Goal: Task Accomplishment & Management: Manage account settings

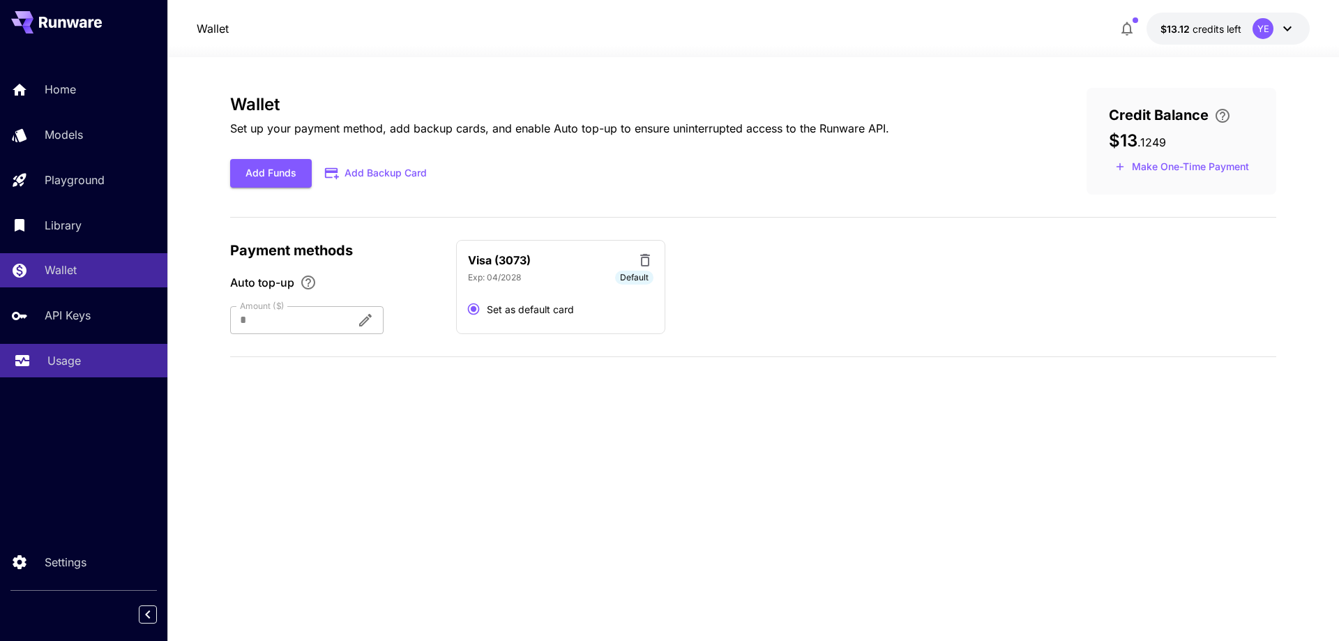
click at [68, 360] on p "Usage" at bounding box center [63, 360] width 33 height 17
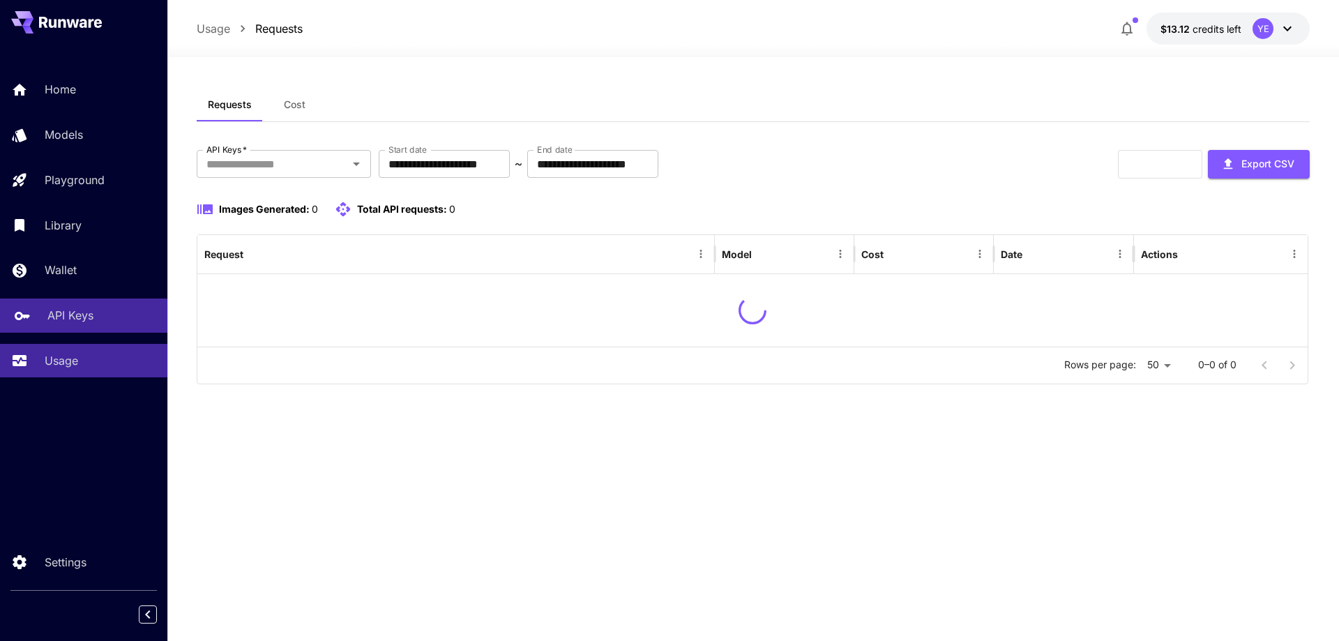
click at [68, 304] on link "API Keys" at bounding box center [83, 315] width 167 height 34
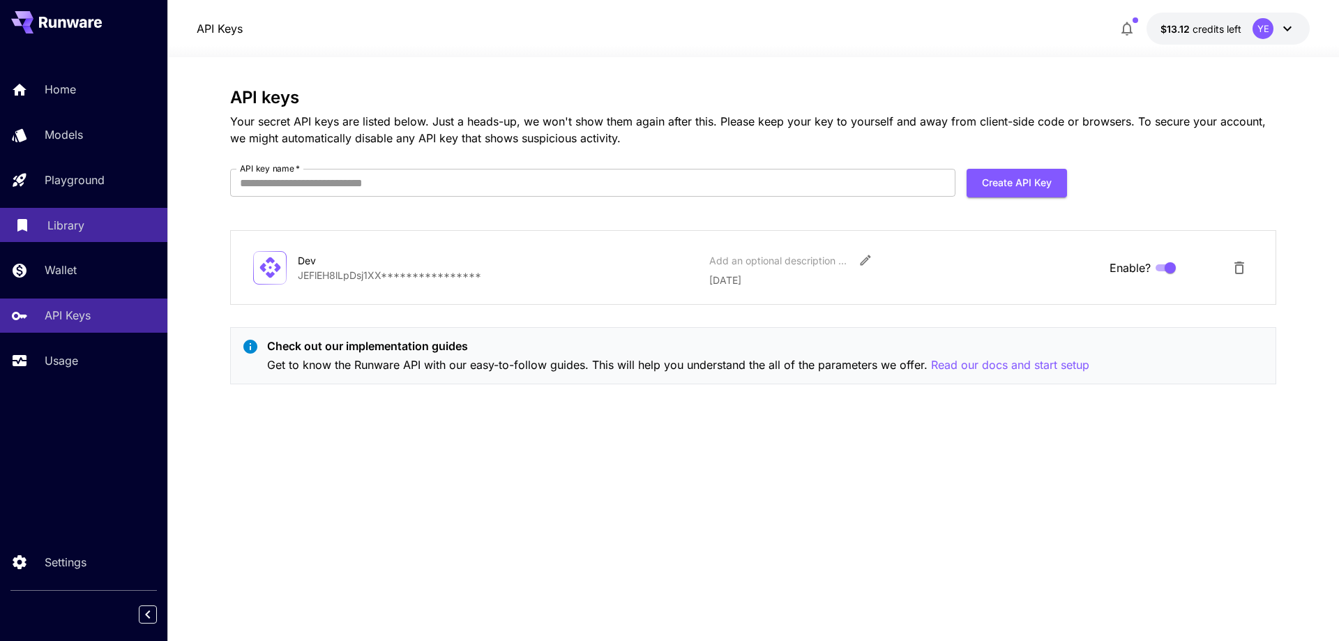
click at [68, 218] on p "Library" at bounding box center [65, 225] width 37 height 17
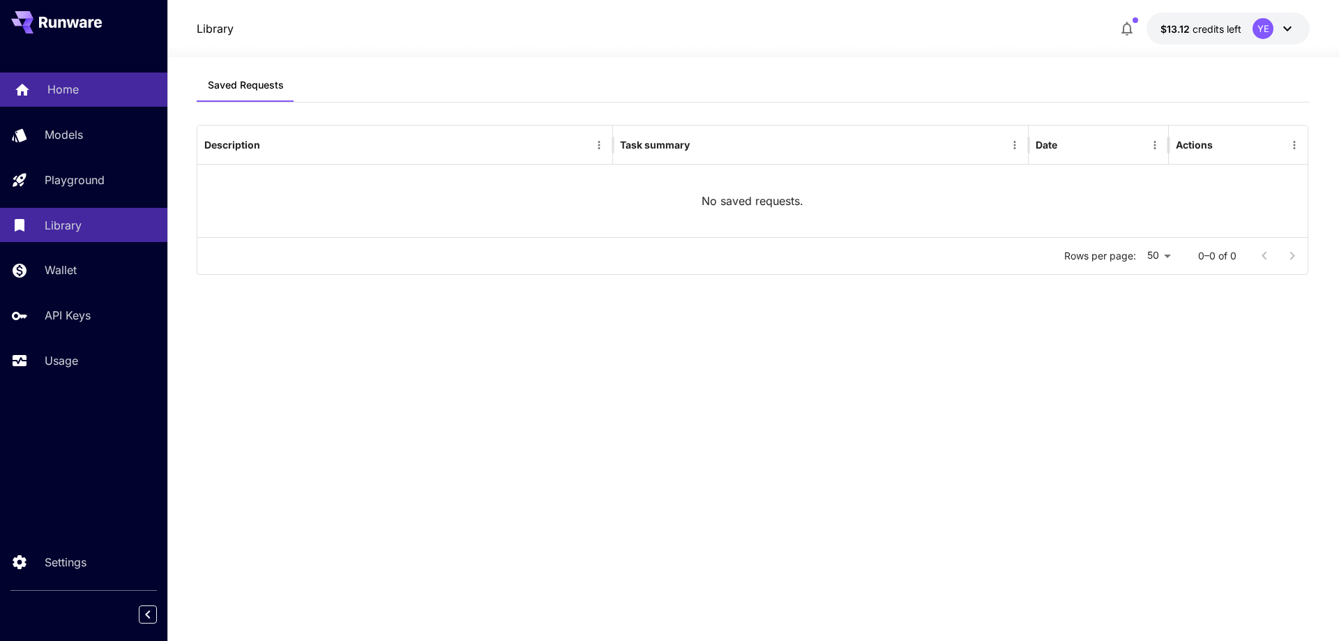
click at [68, 91] on p "Home" at bounding box center [62, 89] width 31 height 17
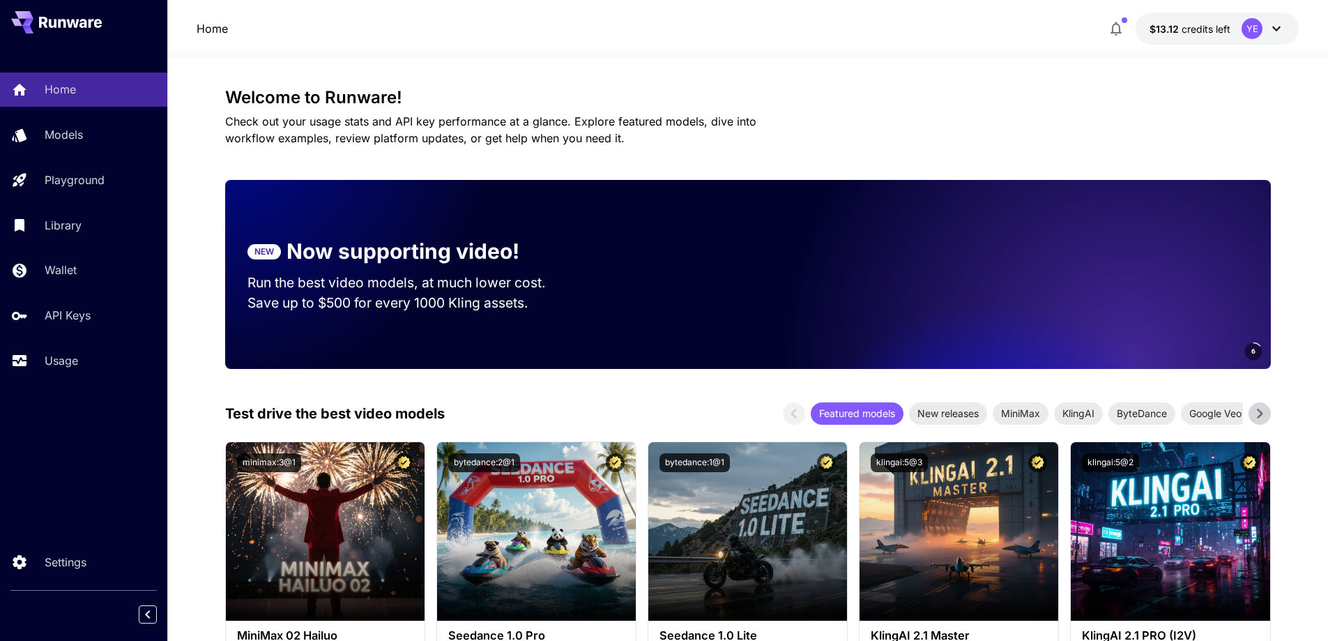
click at [1222, 35] on p "$13.12 credits left" at bounding box center [1190, 29] width 81 height 15
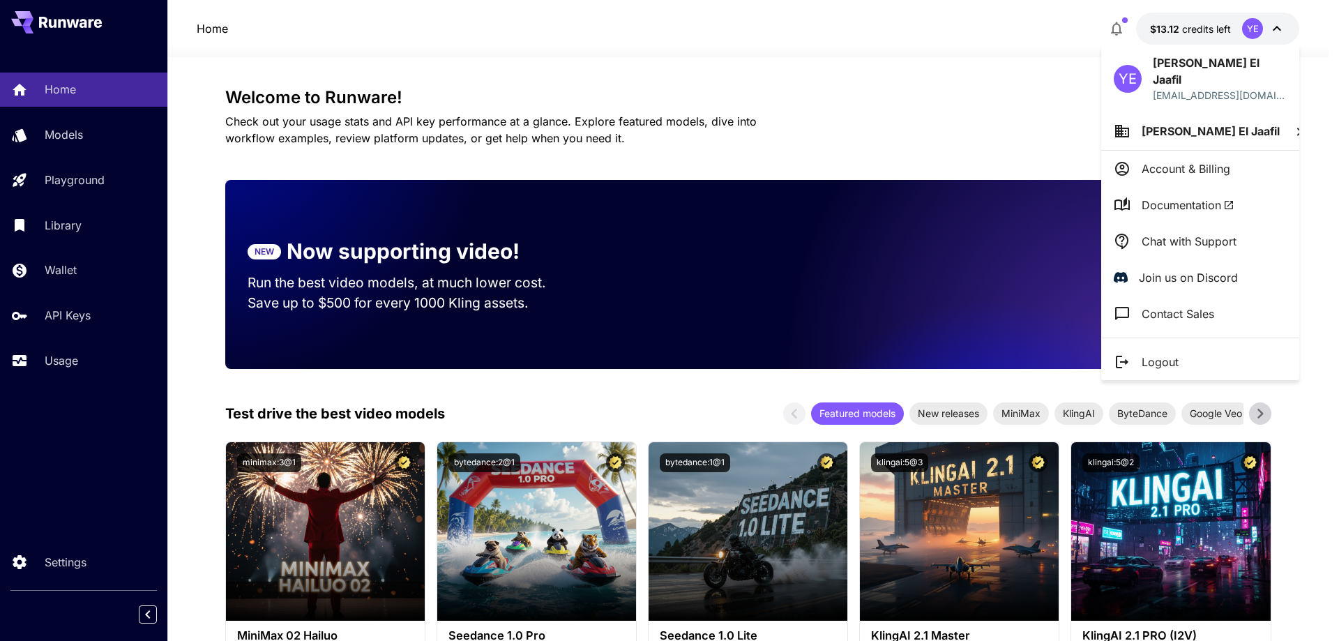
click at [1174, 160] on p "Account & Billing" at bounding box center [1185, 168] width 89 height 17
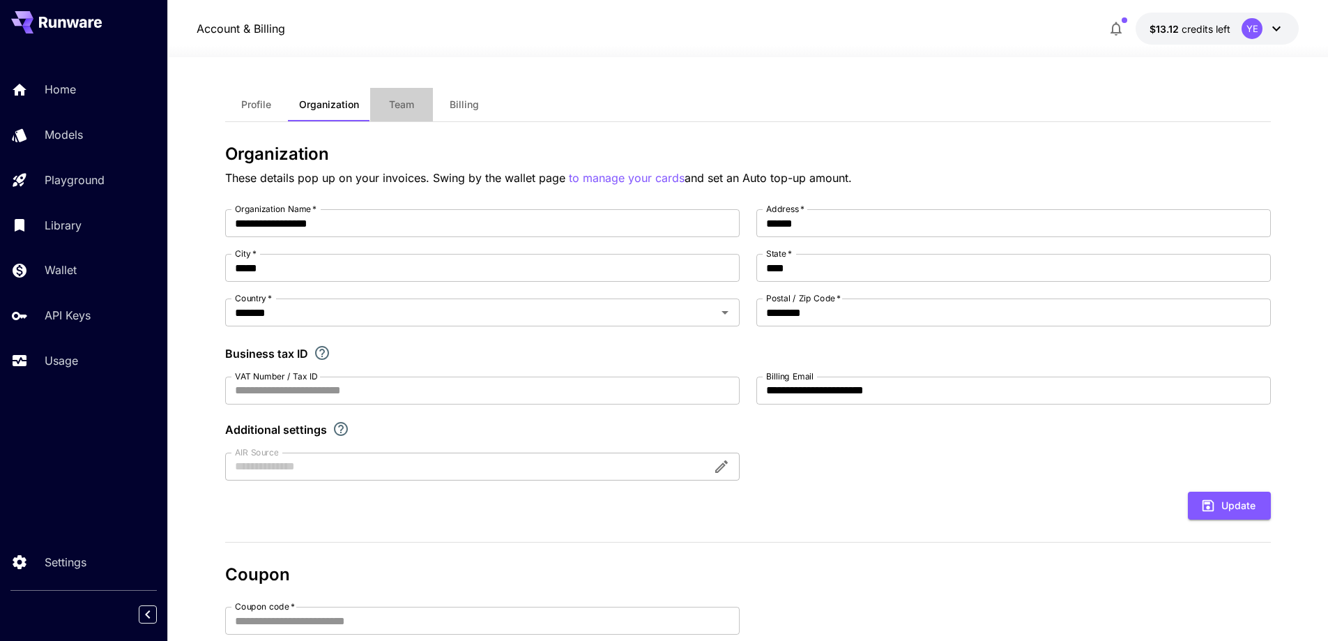
click at [387, 98] on button "Team" at bounding box center [401, 104] width 63 height 33
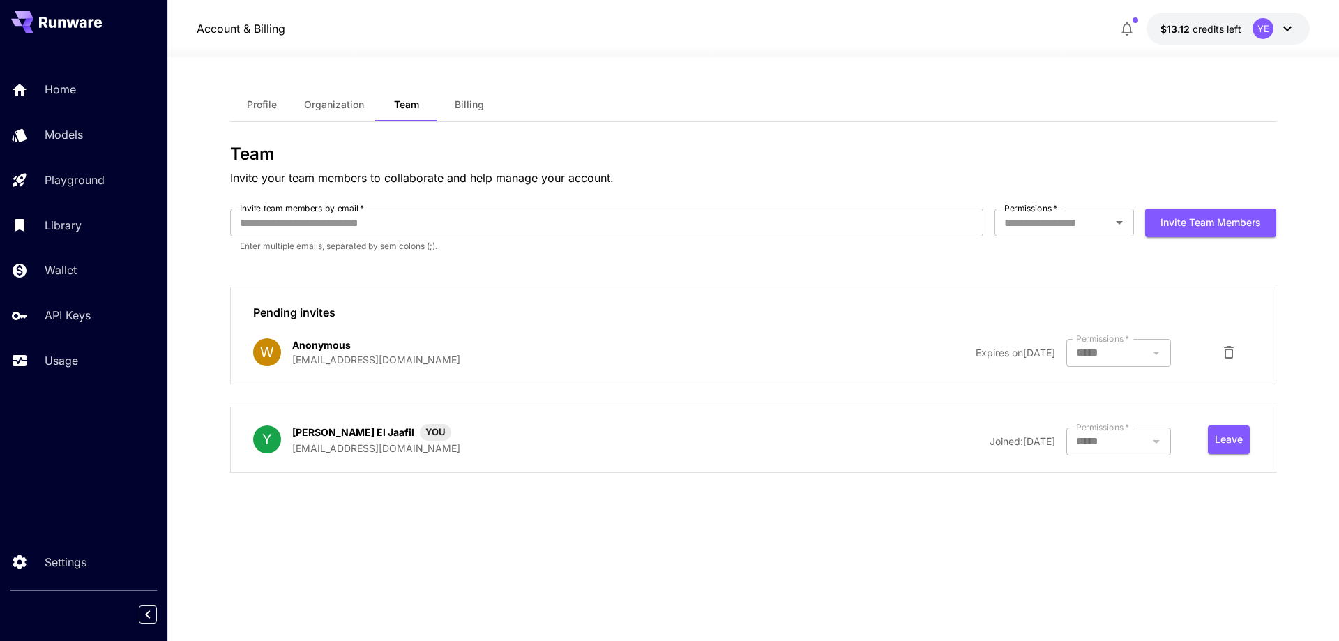
click at [1010, 350] on span "Expires on [DATE]" at bounding box center [1014, 353] width 79 height 12
click at [1102, 350] on div at bounding box center [1118, 353] width 105 height 28
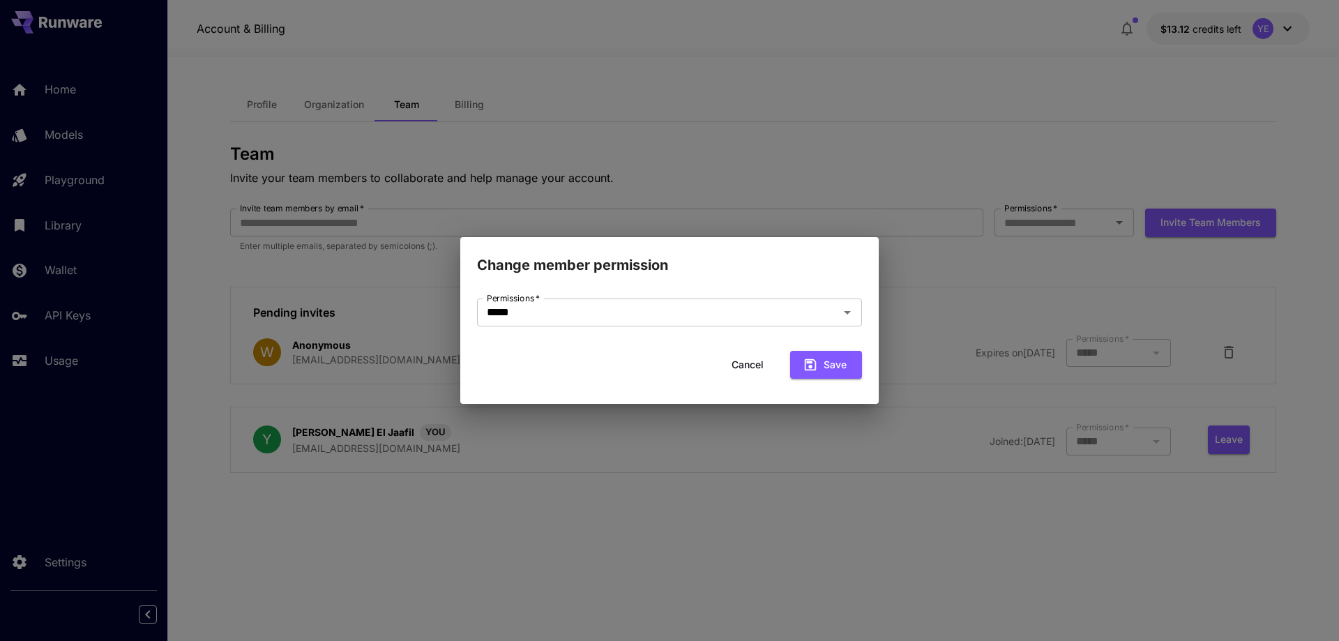
click at [747, 352] on button "Cancel" at bounding box center [747, 365] width 63 height 29
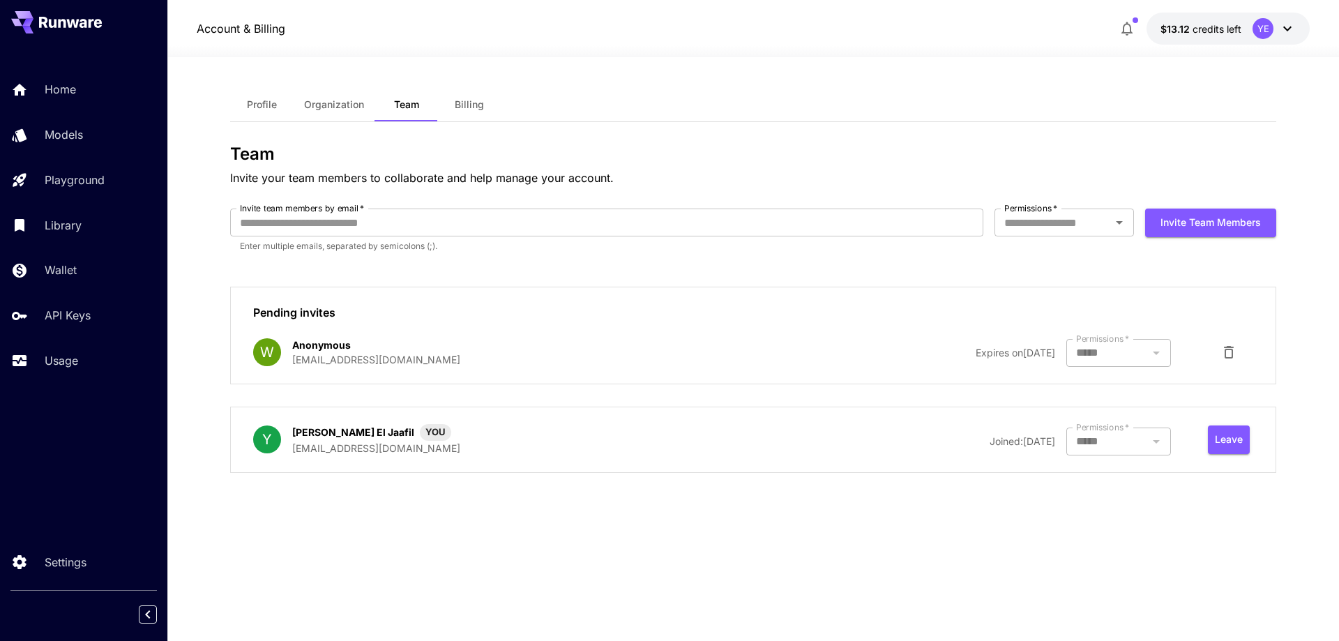
click at [975, 351] on span "Expires on [DATE]" at bounding box center [1014, 353] width 79 height 12
click at [1146, 351] on div at bounding box center [1118, 353] width 105 height 28
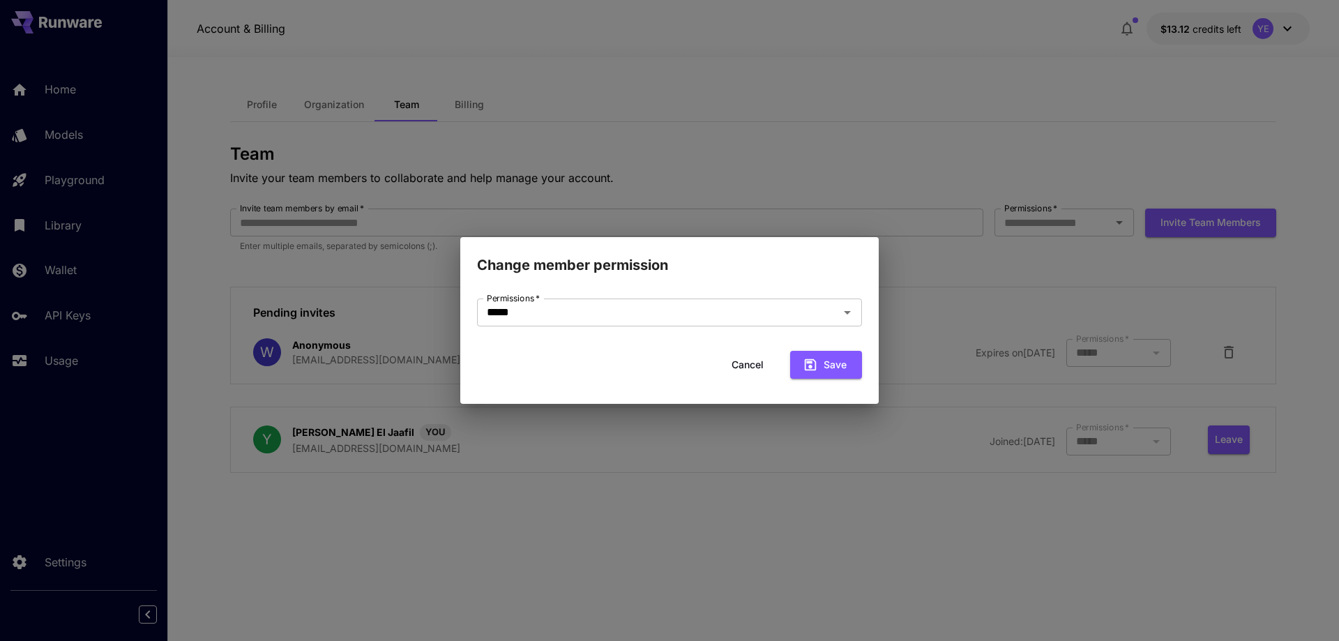
click at [1146, 351] on div "Change member permission Permissions   * ***** Permissions   * Cancel Save" at bounding box center [669, 320] width 1339 height 641
click at [1012, 348] on div "Change member permission Permissions   * ***** Permissions   * Cancel Save" at bounding box center [669, 320] width 1339 height 641
click at [756, 361] on button "Cancel" at bounding box center [747, 365] width 63 height 29
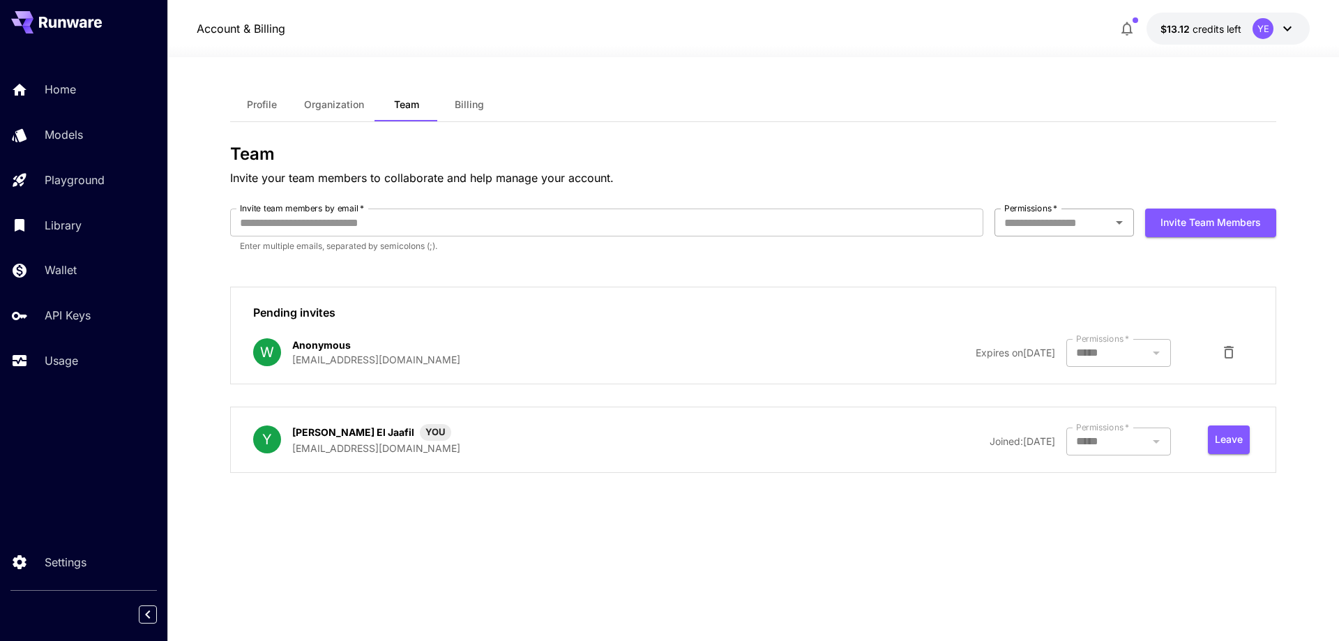
click at [1010, 230] on input "Permissions   *" at bounding box center [1052, 223] width 108 height 20
click at [1095, 352] on div at bounding box center [1118, 353] width 105 height 28
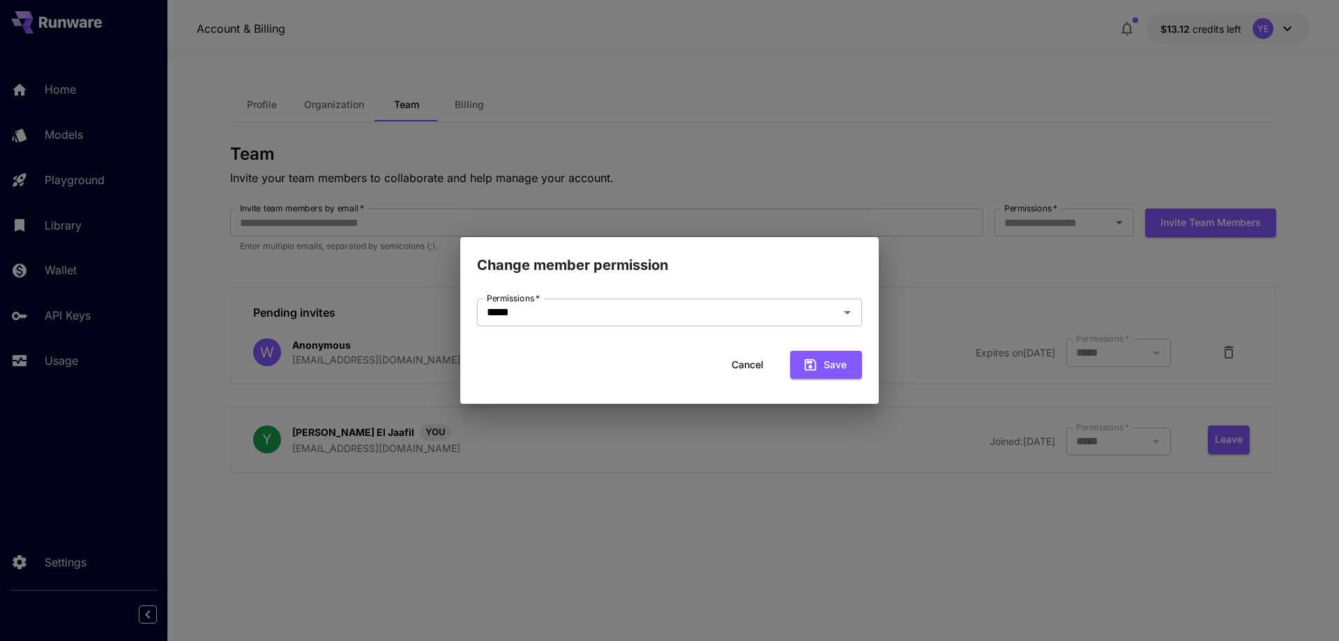
click at [1095, 352] on div "Change member permission Permissions   * ***** Permissions   * Cancel Save" at bounding box center [669, 320] width 1339 height 641
click at [753, 309] on input "*****" at bounding box center [648, 313] width 335 height 20
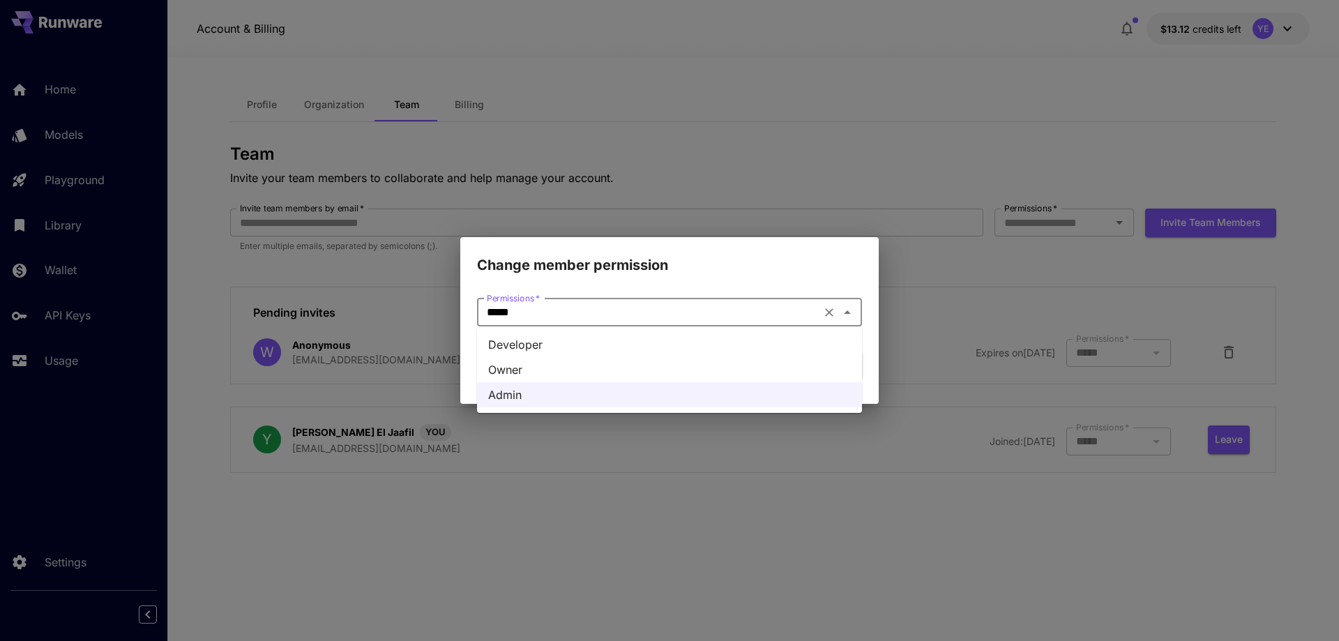
click at [574, 366] on li "Owner" at bounding box center [669, 369] width 385 height 25
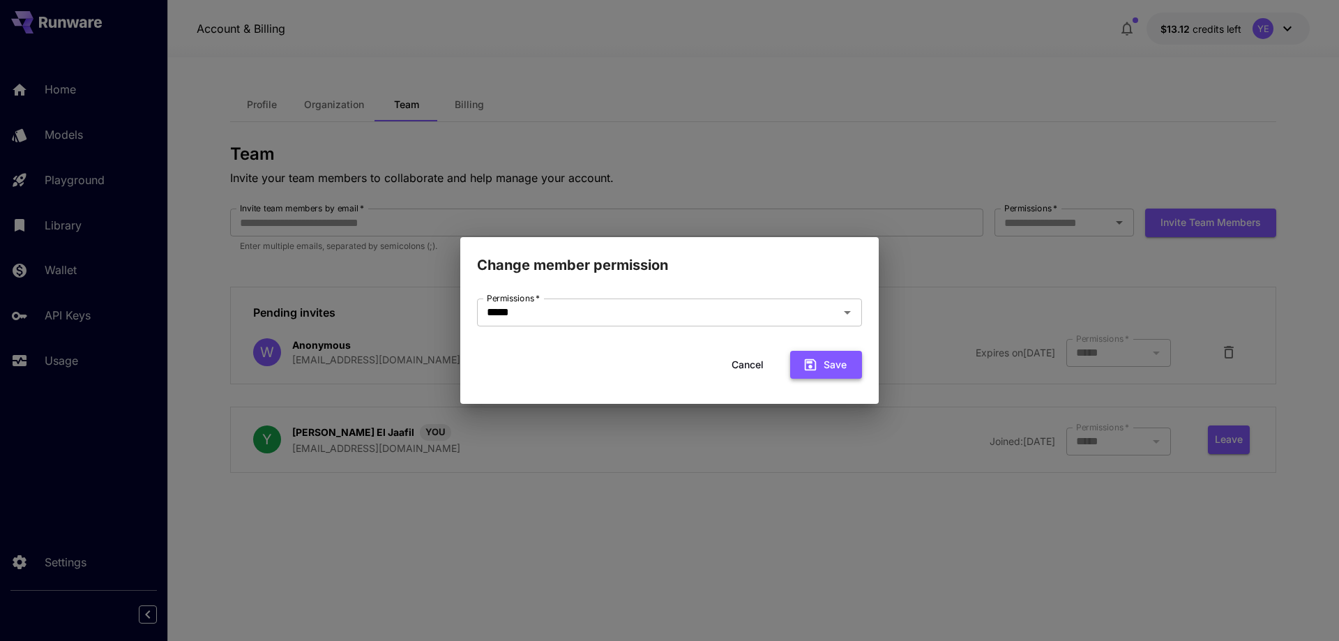
click at [851, 370] on button "Save" at bounding box center [826, 365] width 72 height 29
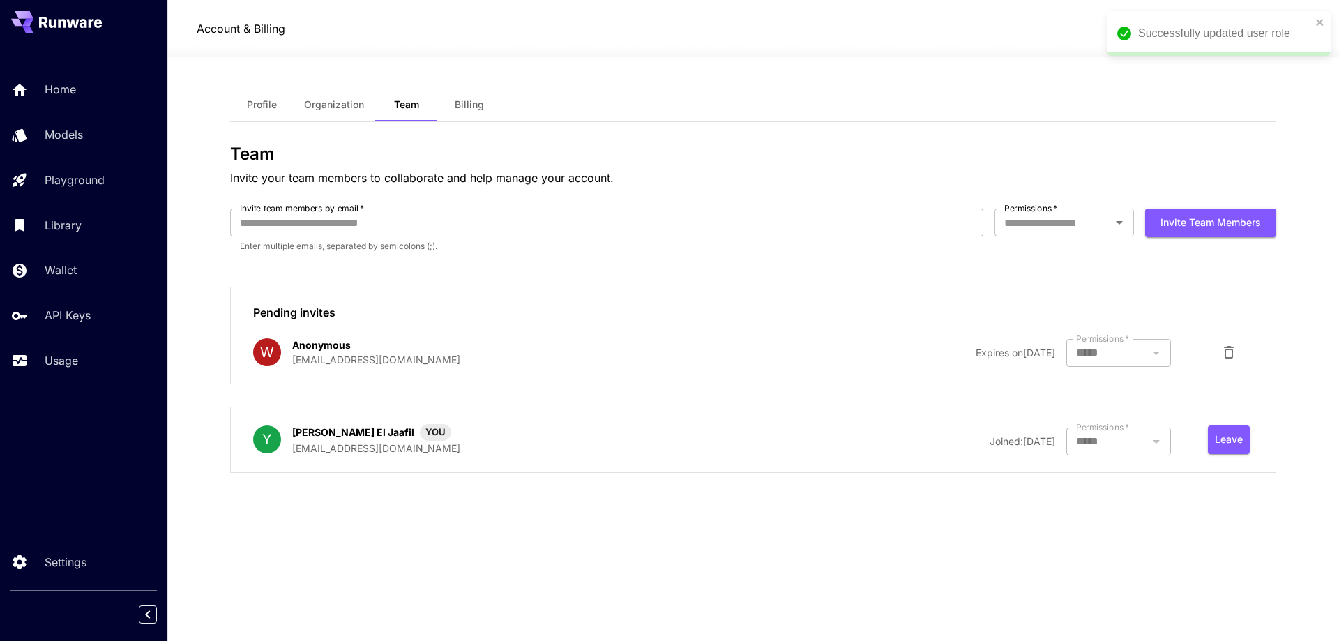
click at [1093, 358] on div at bounding box center [1118, 353] width 105 height 28
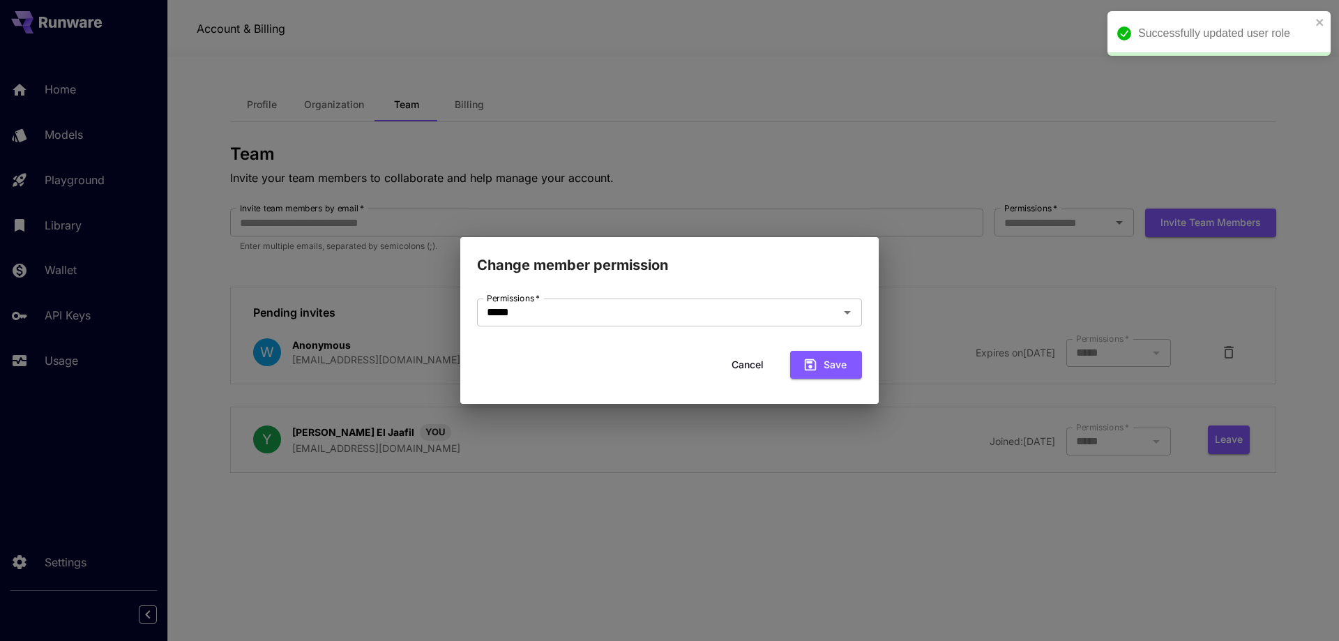
click at [1093, 358] on div "Change member permission Permissions   * ***** Permissions   * Cancel Save" at bounding box center [669, 320] width 1339 height 641
click at [760, 360] on button "Cancel" at bounding box center [747, 365] width 63 height 29
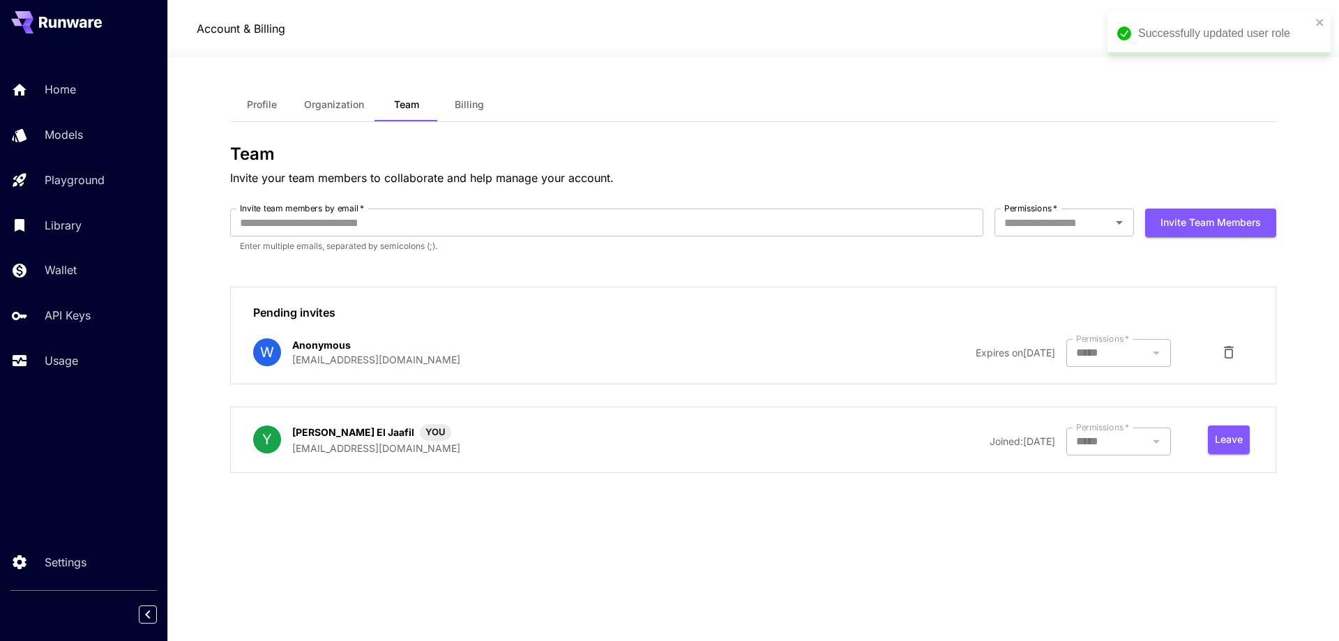
click at [103, 107] on div "Home Models Playground Library Wallet API Keys Usage" at bounding box center [83, 225] width 167 height 305
click at [103, 100] on link "Home" at bounding box center [83, 90] width 167 height 34
